Goal: Check status: Check status

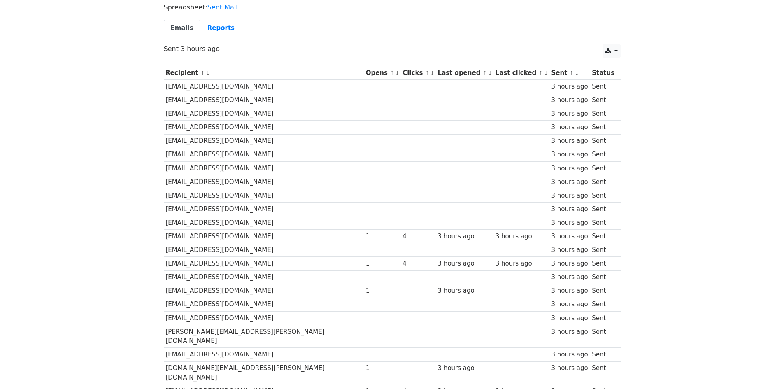
scroll to position [162, 0]
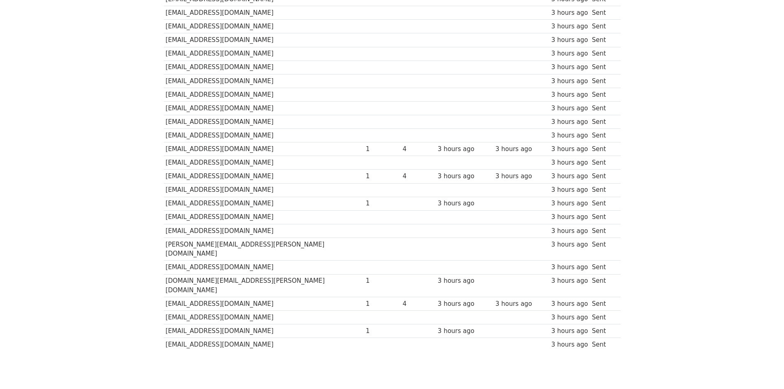
scroll to position [162, 0]
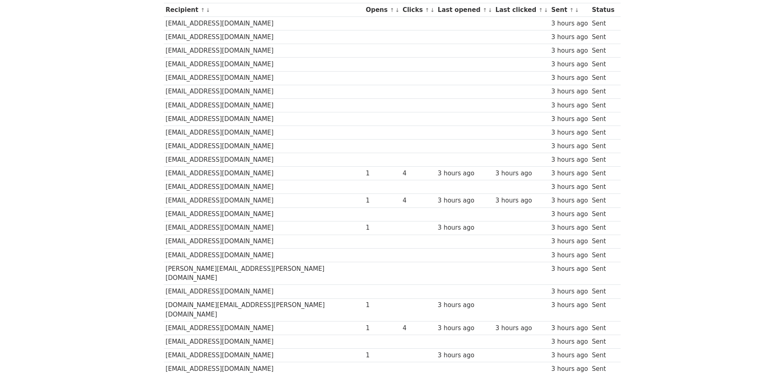
scroll to position [123, 0]
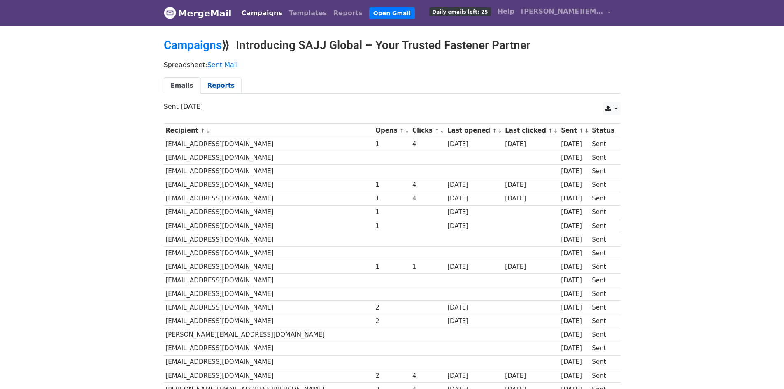
click at [211, 86] on link "Reports" at bounding box center [220, 85] width 41 height 17
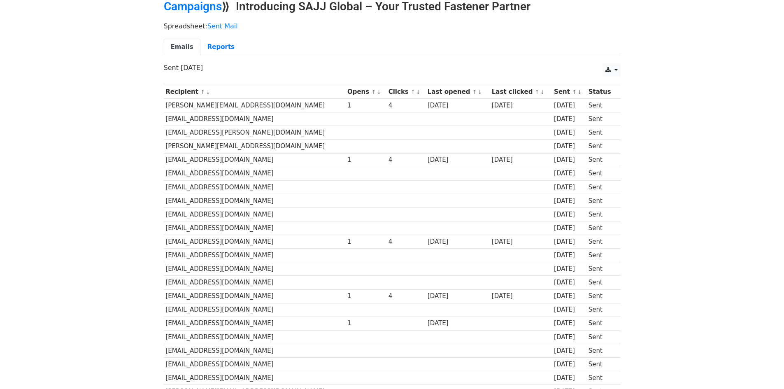
scroll to position [38, 0]
click at [214, 47] on link "Reports" at bounding box center [220, 47] width 41 height 17
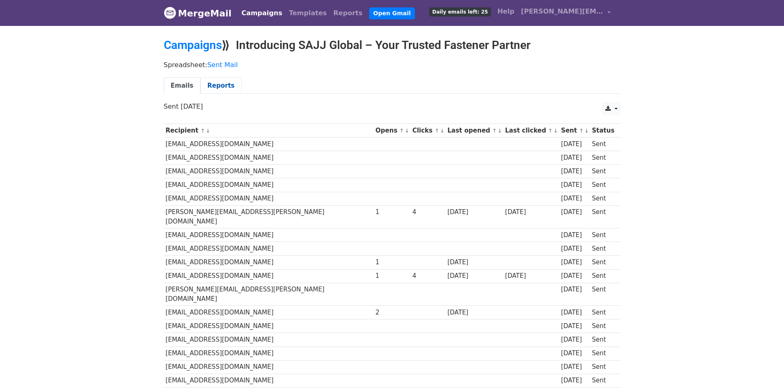
click at [204, 85] on link "Reports" at bounding box center [220, 85] width 41 height 17
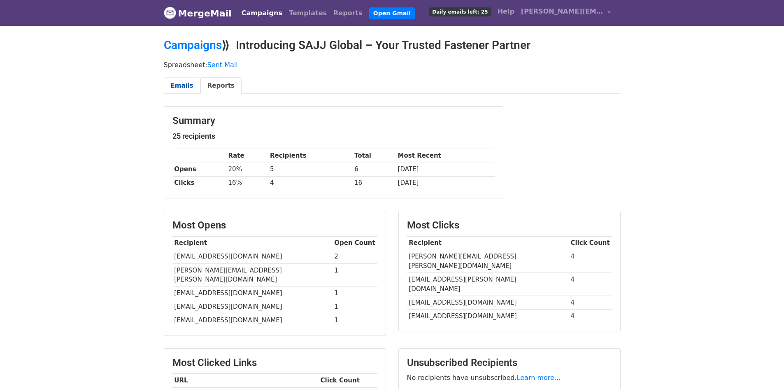
click at [171, 84] on link "Emails" at bounding box center [182, 85] width 37 height 17
